Goal: Information Seeking & Learning: Learn about a topic

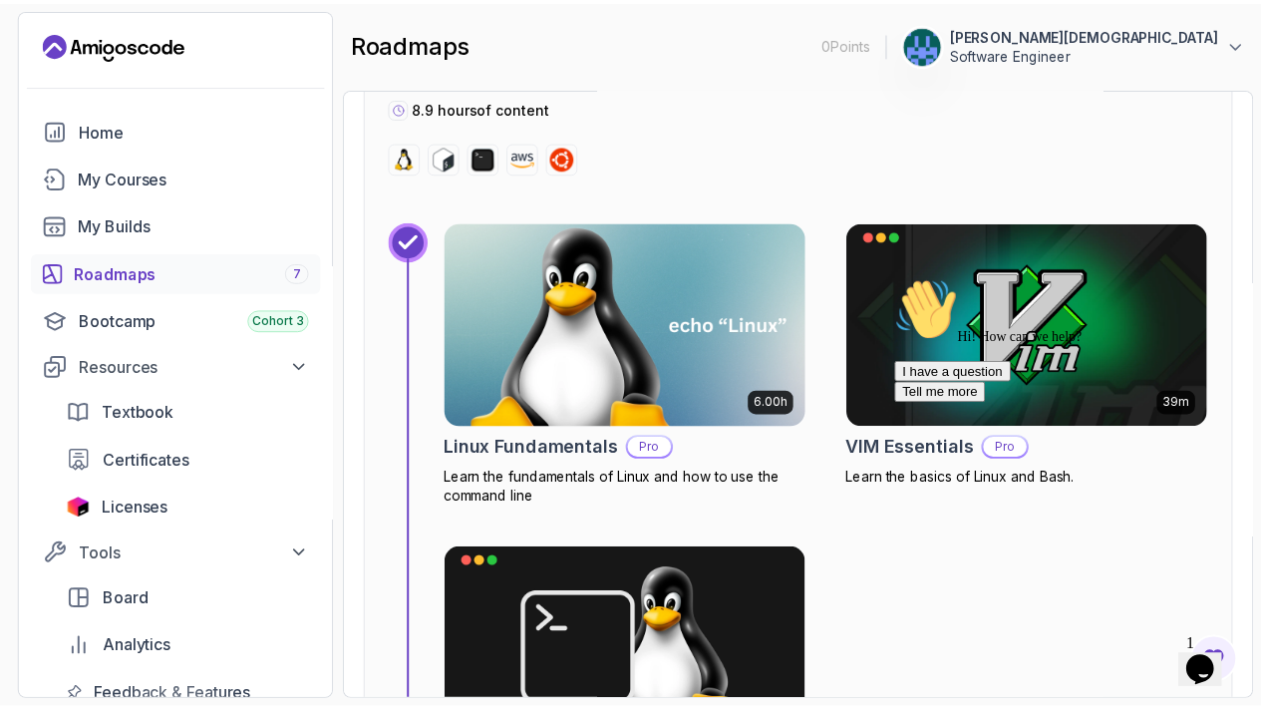
scroll to position [835, 0]
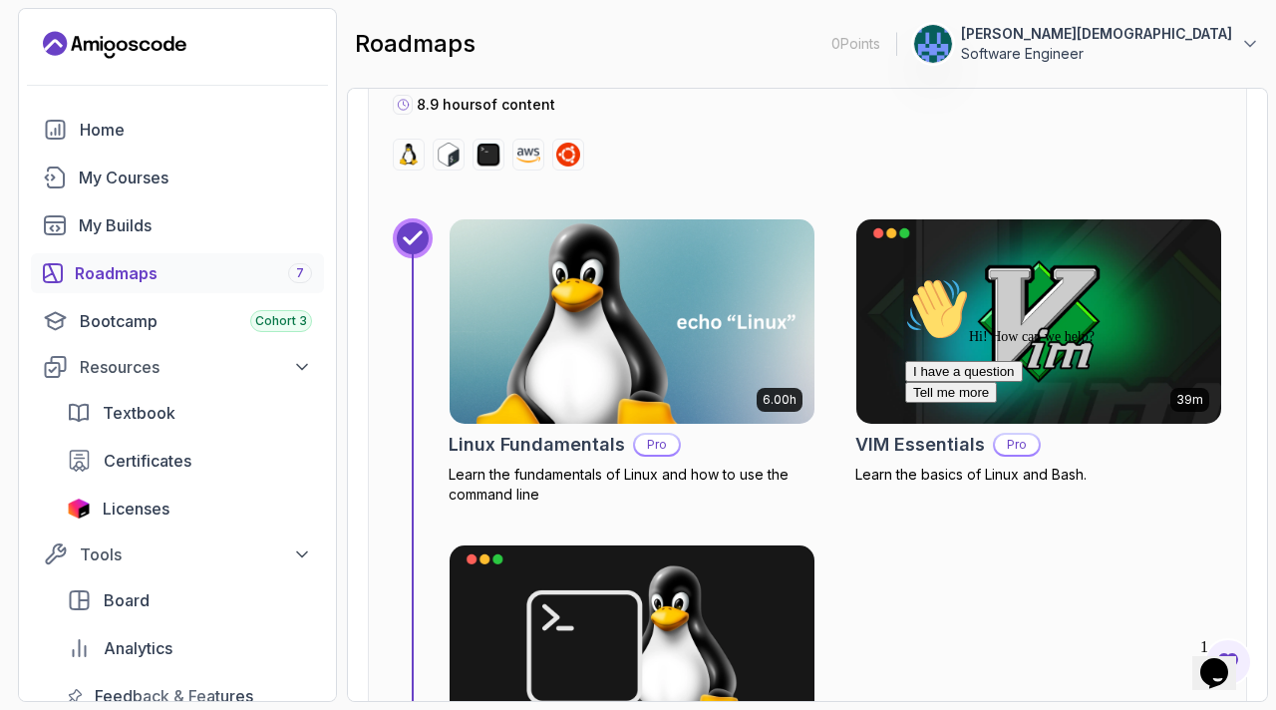
click at [601, 326] on img at bounding box center [632, 321] width 383 height 214
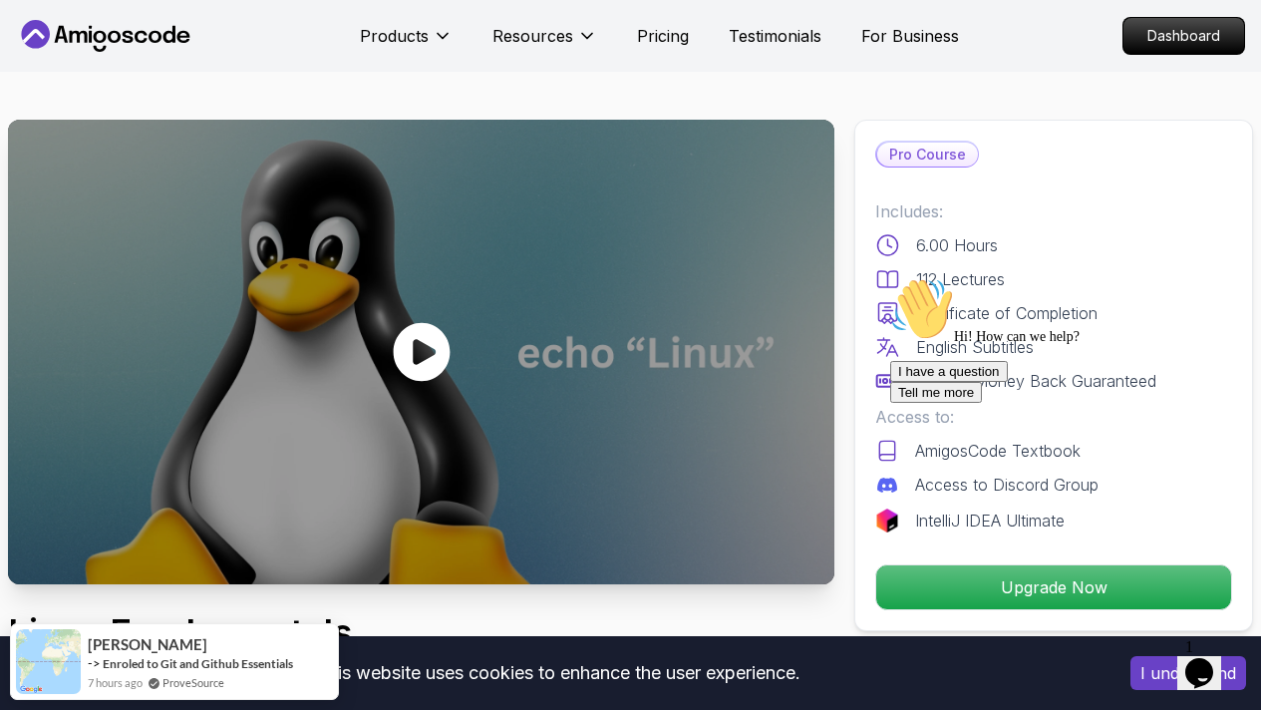
click at [426, 352] on icon at bounding box center [422, 352] width 60 height 60
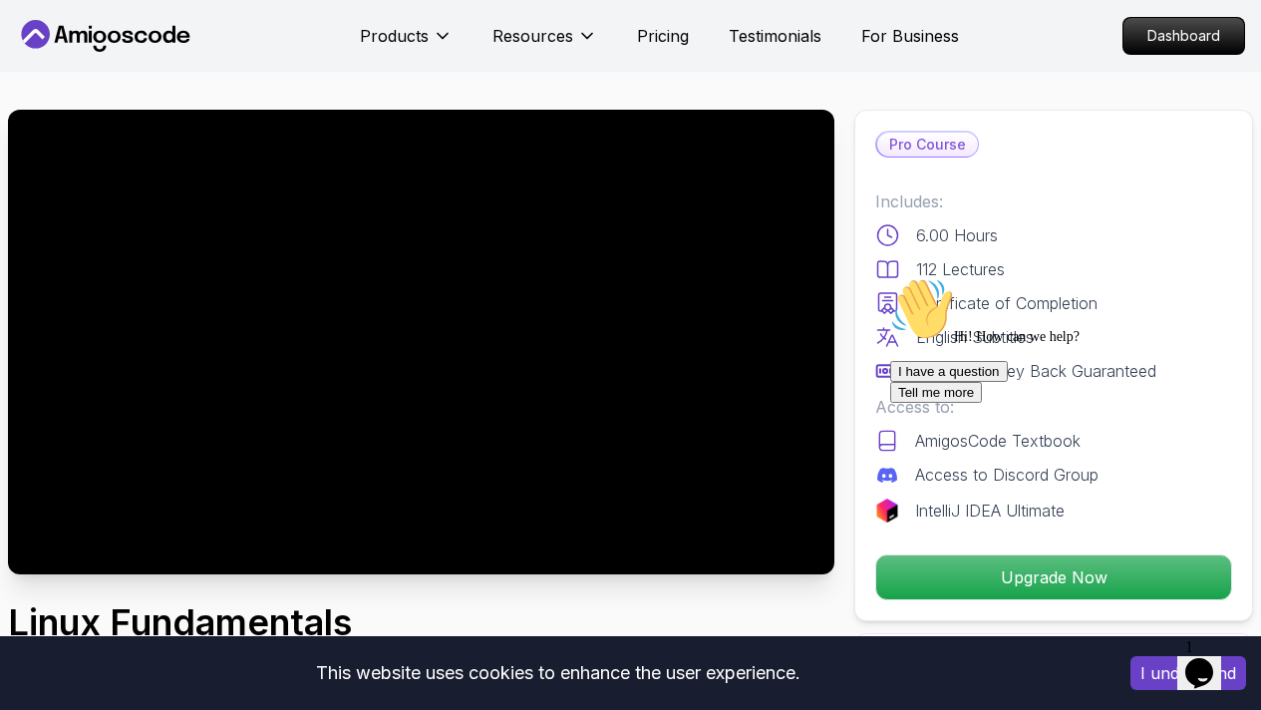
scroll to position [26, 0]
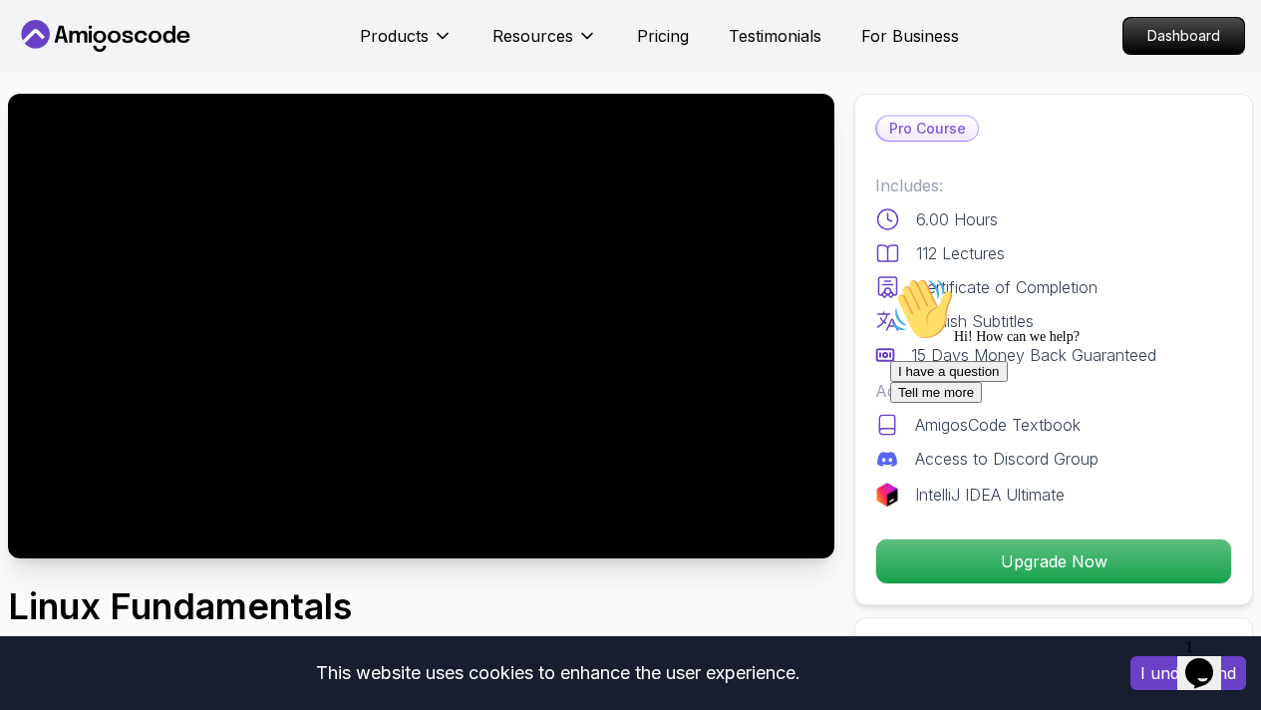
click at [890, 277] on icon "Chat attention grabber" at bounding box center [890, 277] width 0 height 0
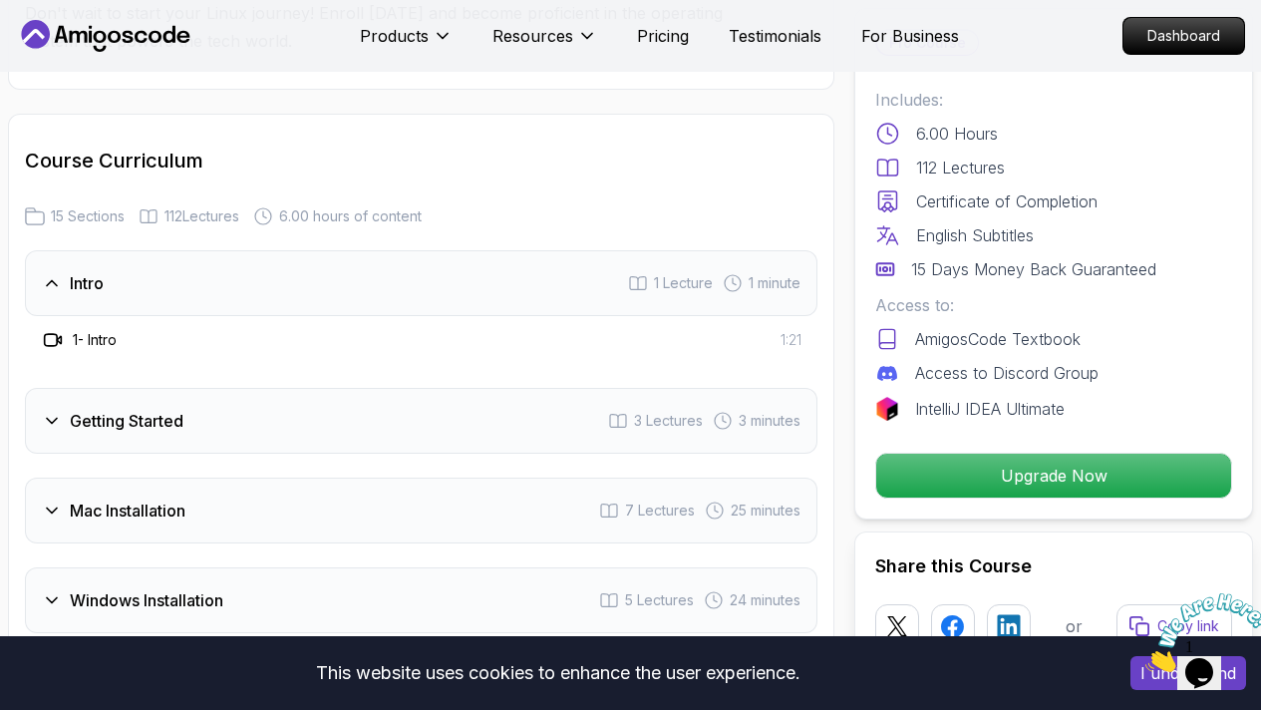
scroll to position [2606, 0]
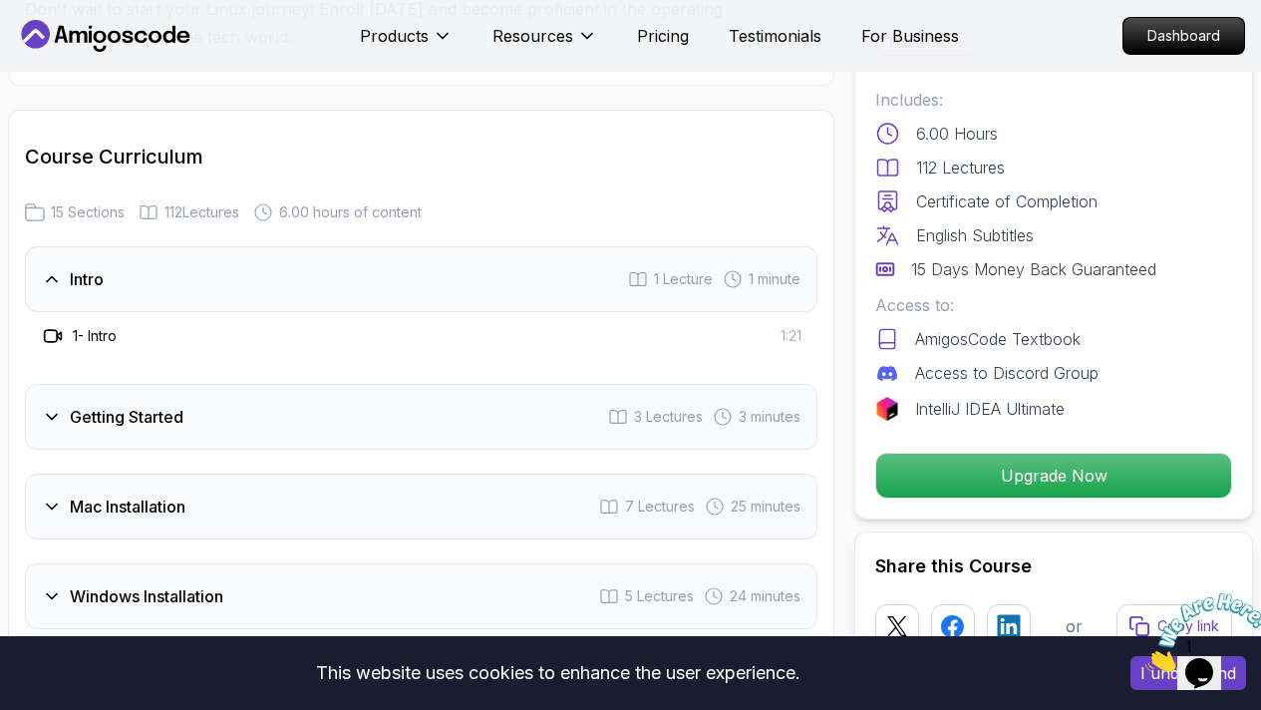
click at [135, 420] on h3 "Getting Started" at bounding box center [127, 417] width 114 height 24
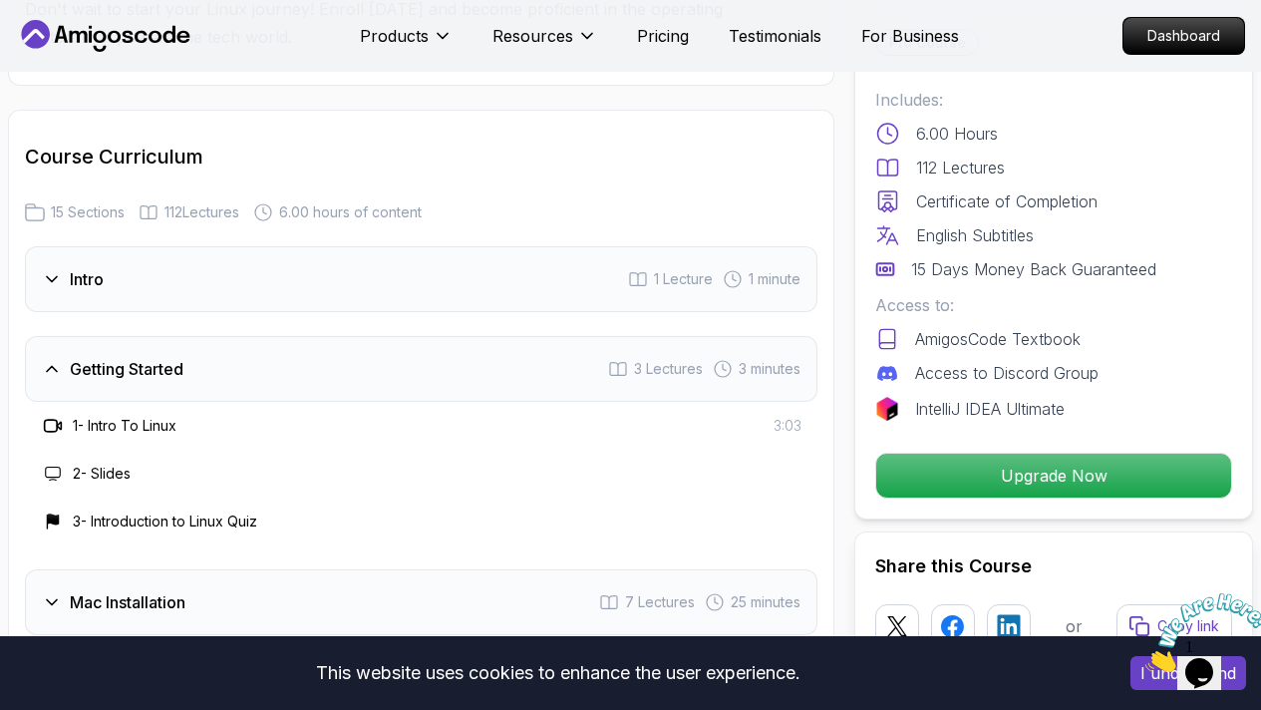
click at [552, 363] on div "Getting Started 3 Lectures 3 minutes" at bounding box center [421, 369] width 793 height 66
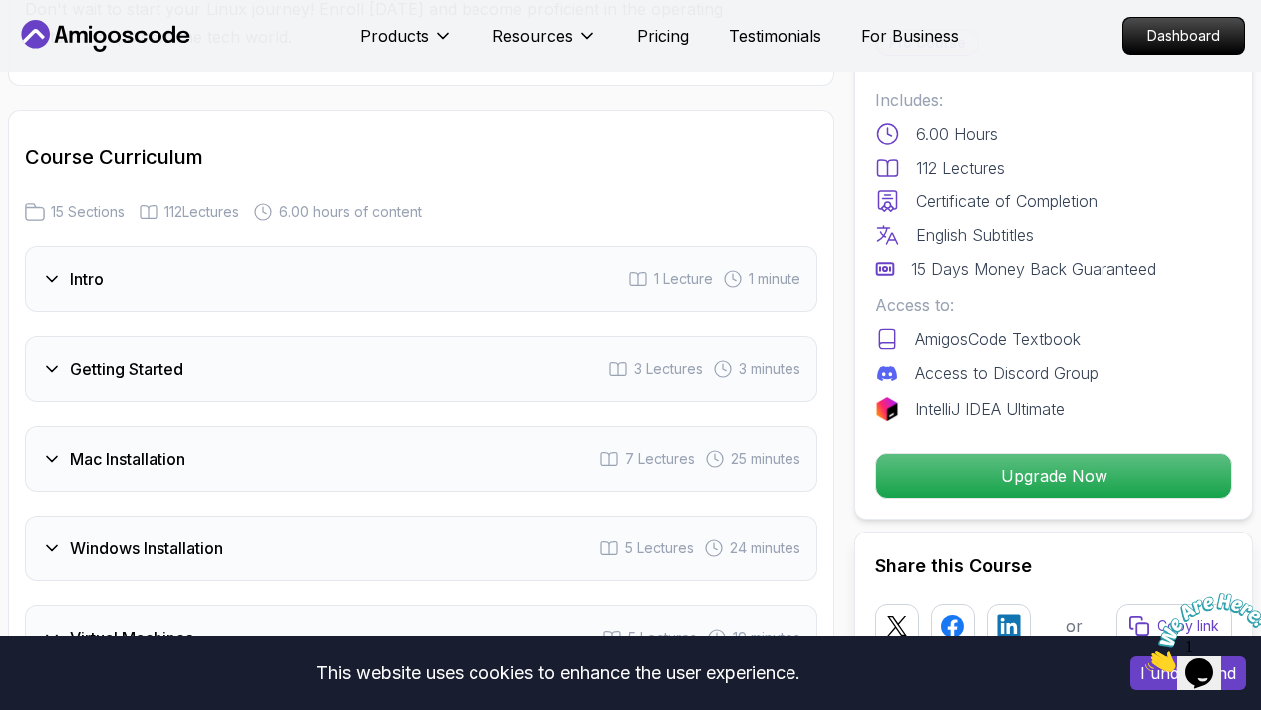
click at [551, 363] on div "Getting Started 3 Lectures 3 minutes" at bounding box center [421, 369] width 793 height 66
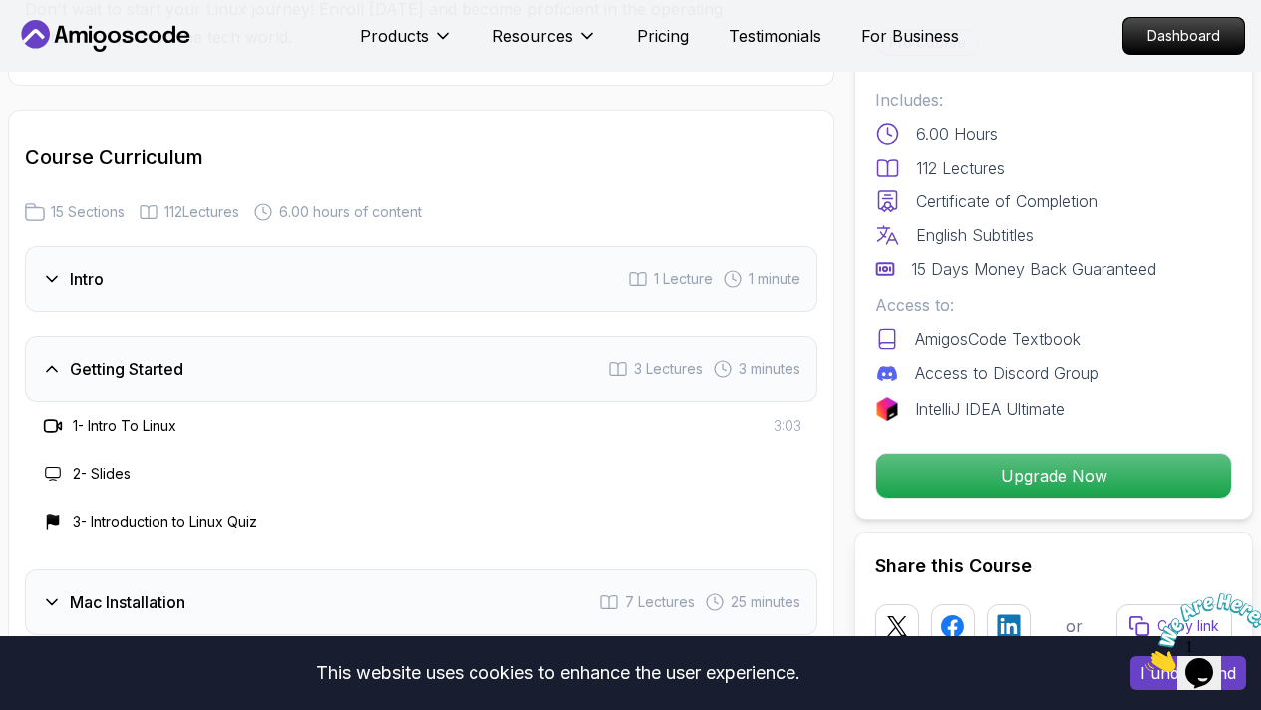
click at [53, 425] on icon at bounding box center [53, 426] width 20 height 20
click at [126, 432] on h3 "1 - Intro To Linux" at bounding box center [125, 426] width 104 height 20
click at [109, 479] on h3 "2 - Slides" at bounding box center [102, 474] width 58 height 20
click at [99, 523] on h3 "3 - Introduction to Linux Quiz" at bounding box center [165, 522] width 184 height 20
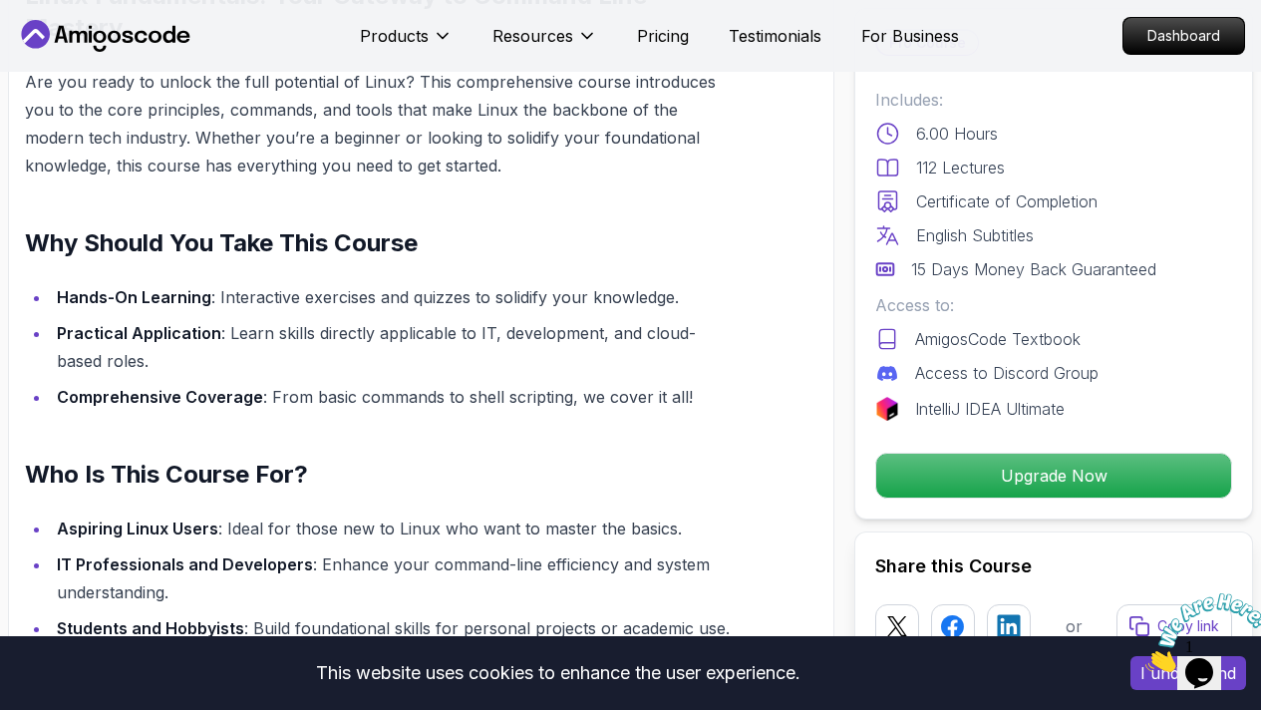
scroll to position [1561, 0]
